Goal: Check status: Check status

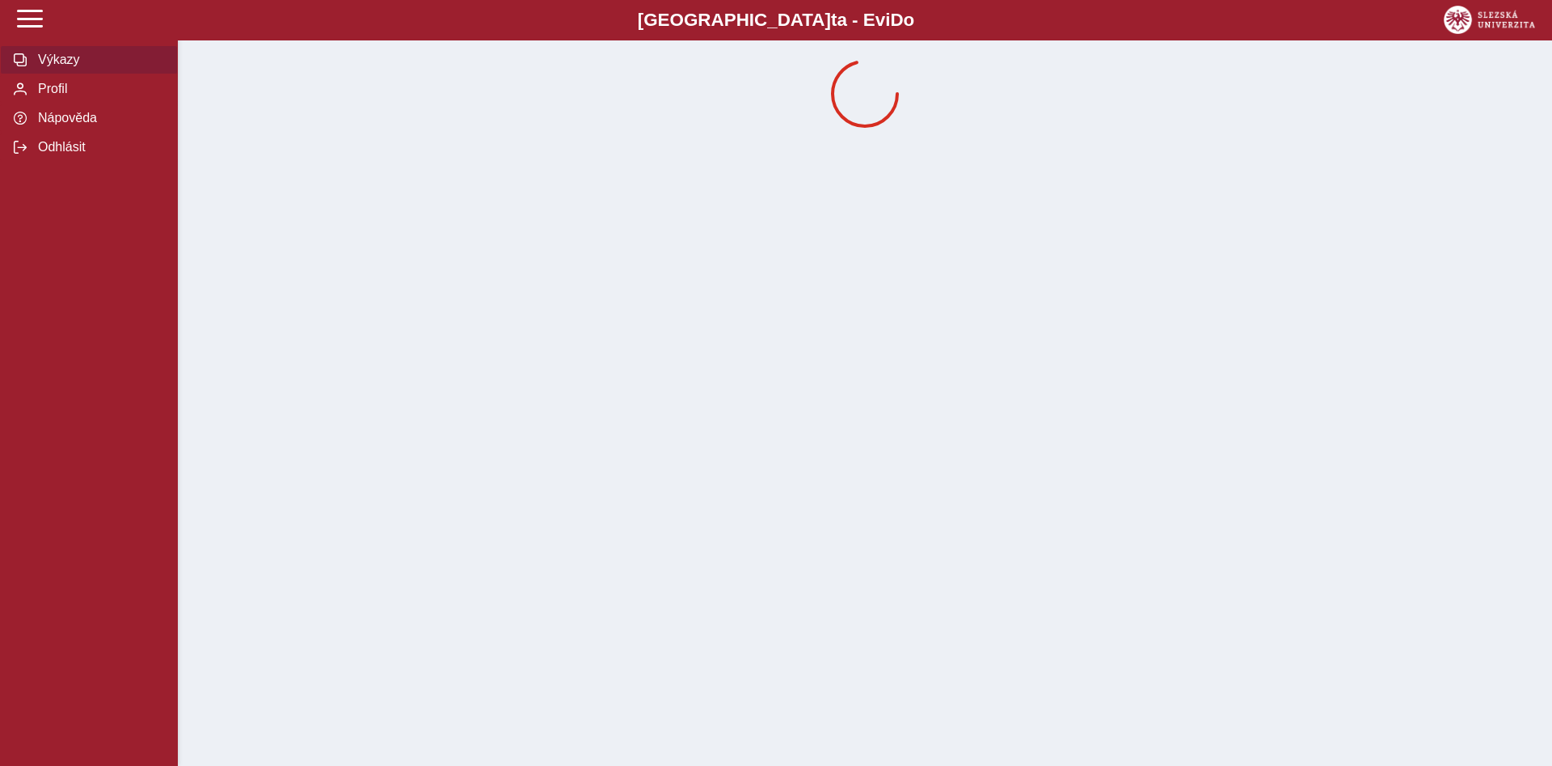
click at [52, 67] on span "Výkazy" at bounding box center [98, 60] width 131 height 15
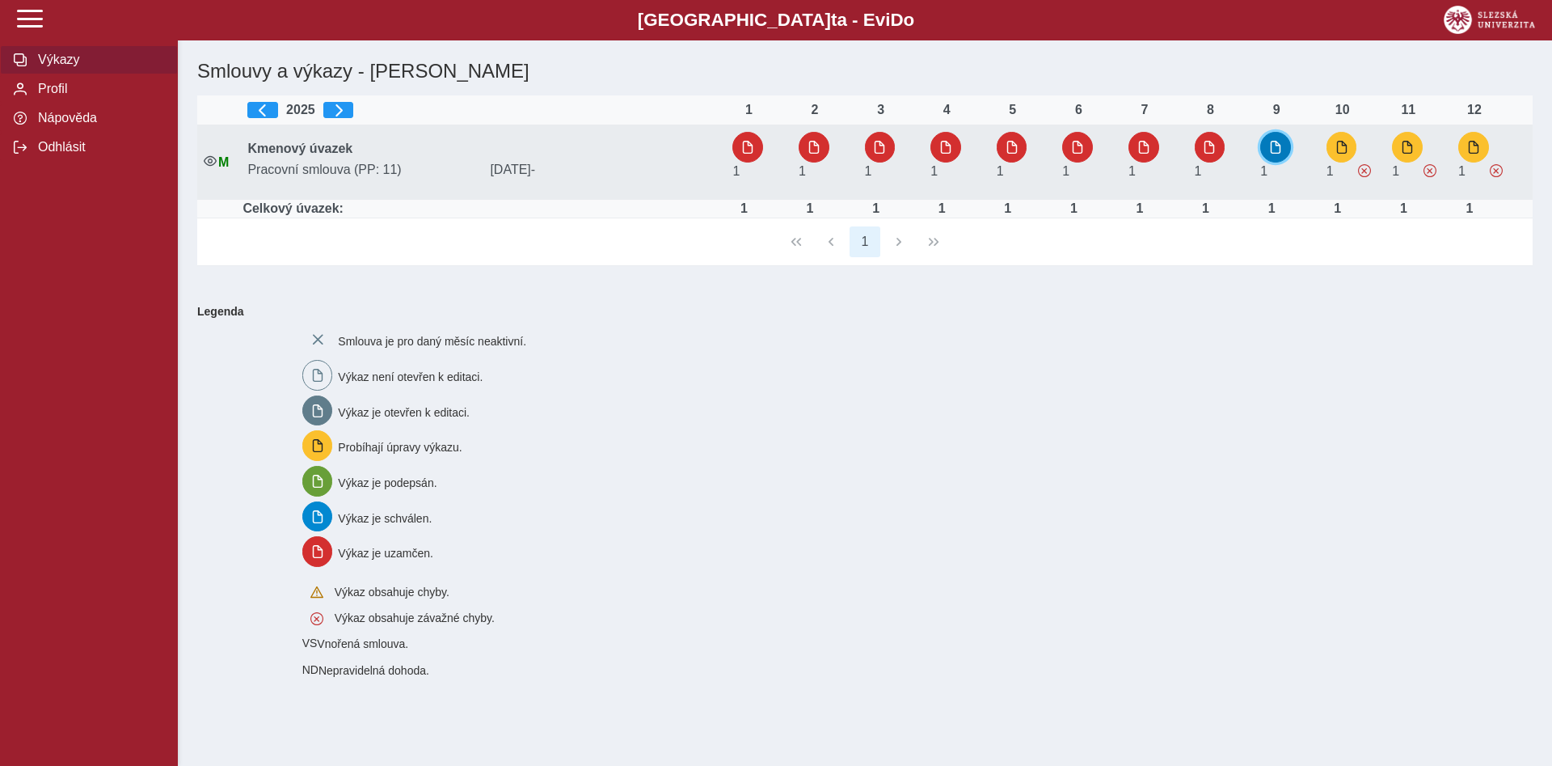
click at [1285, 142] on button "button" at bounding box center [1275, 147] width 31 height 31
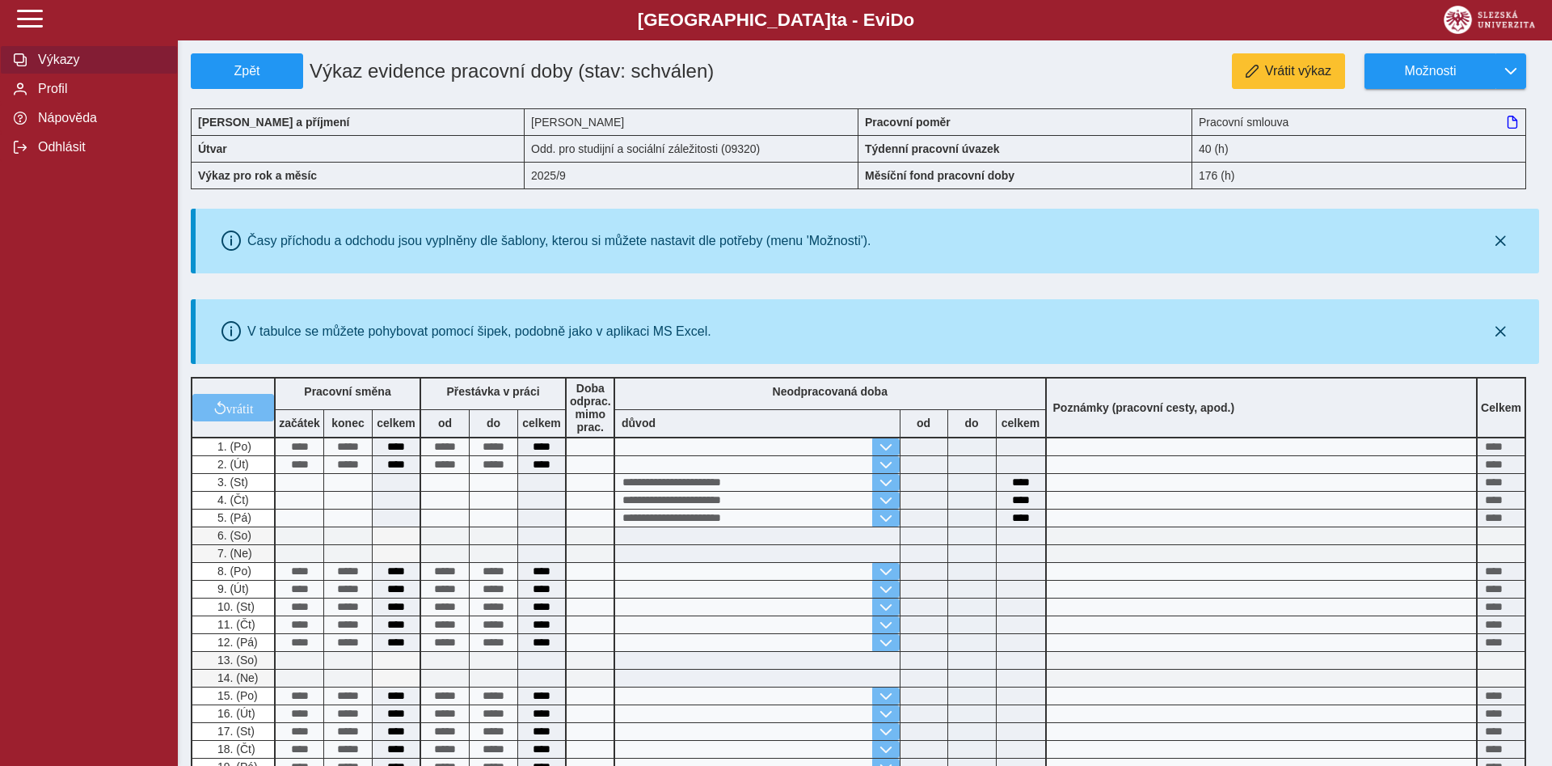
click at [68, 67] on span "Výkazy" at bounding box center [98, 60] width 131 height 15
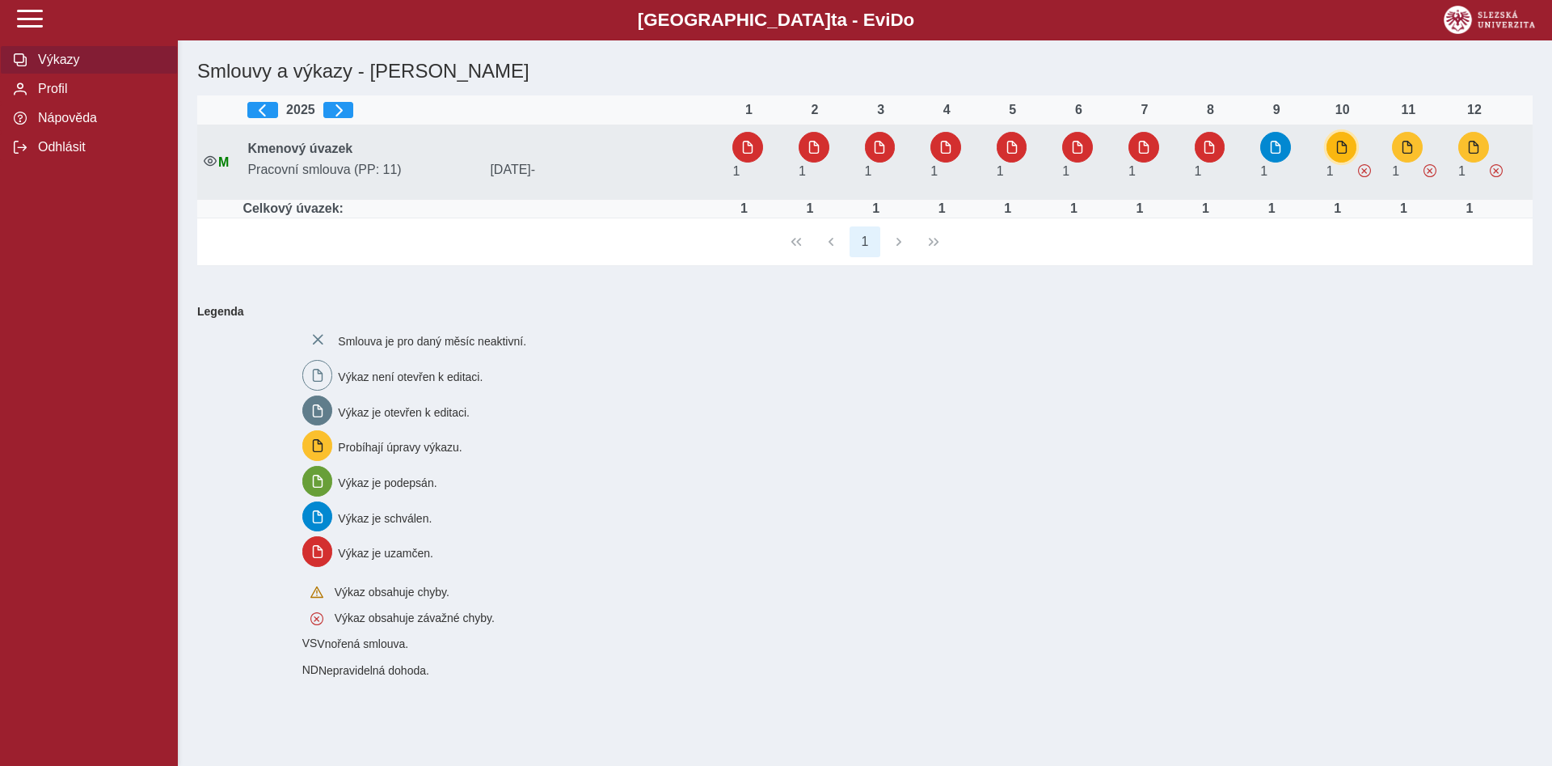
click at [1347, 150] on span "button" at bounding box center [1342, 147] width 13 height 13
